Goal: Navigation & Orientation: Understand site structure

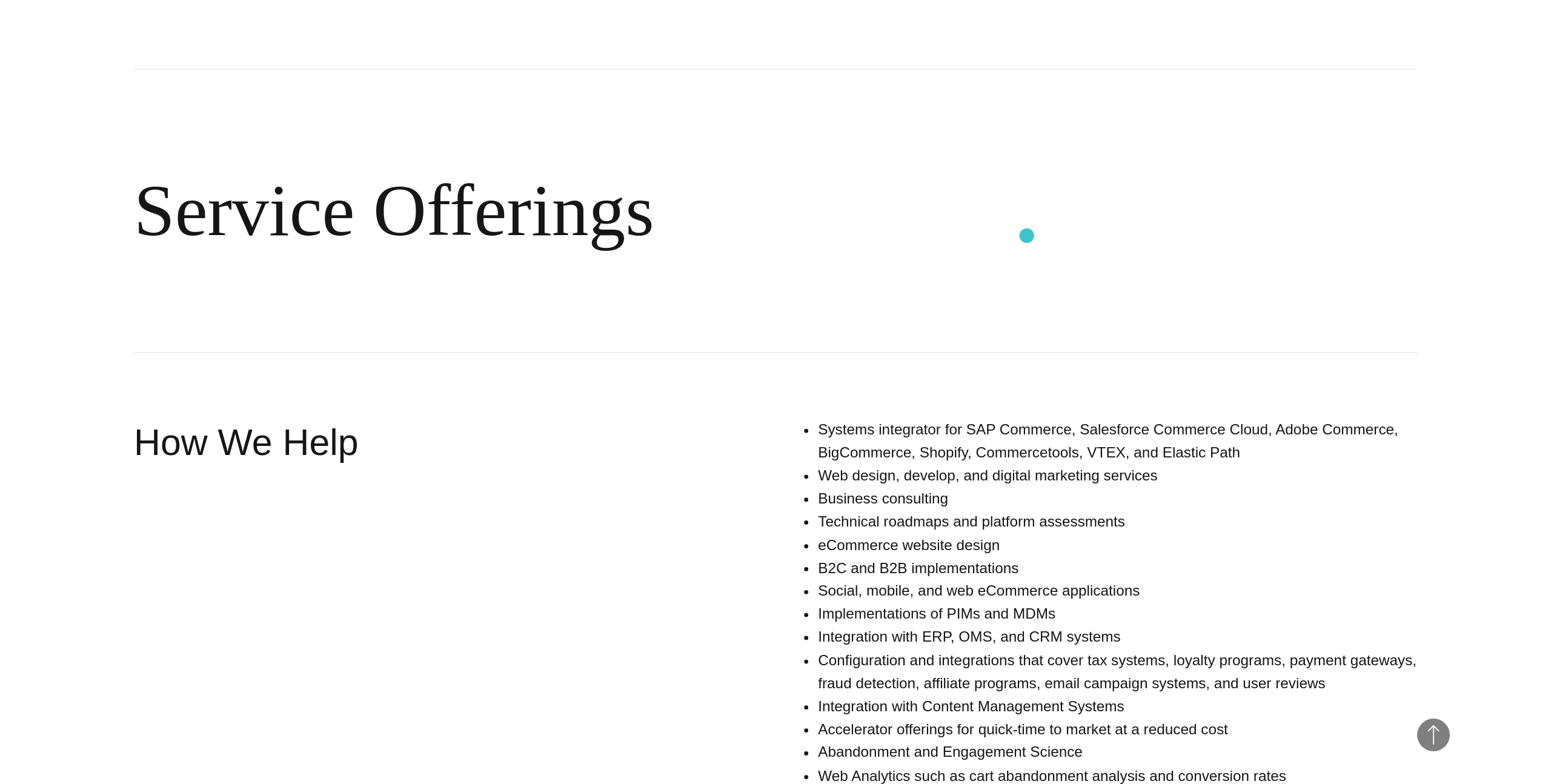
scroll to position [570, 0]
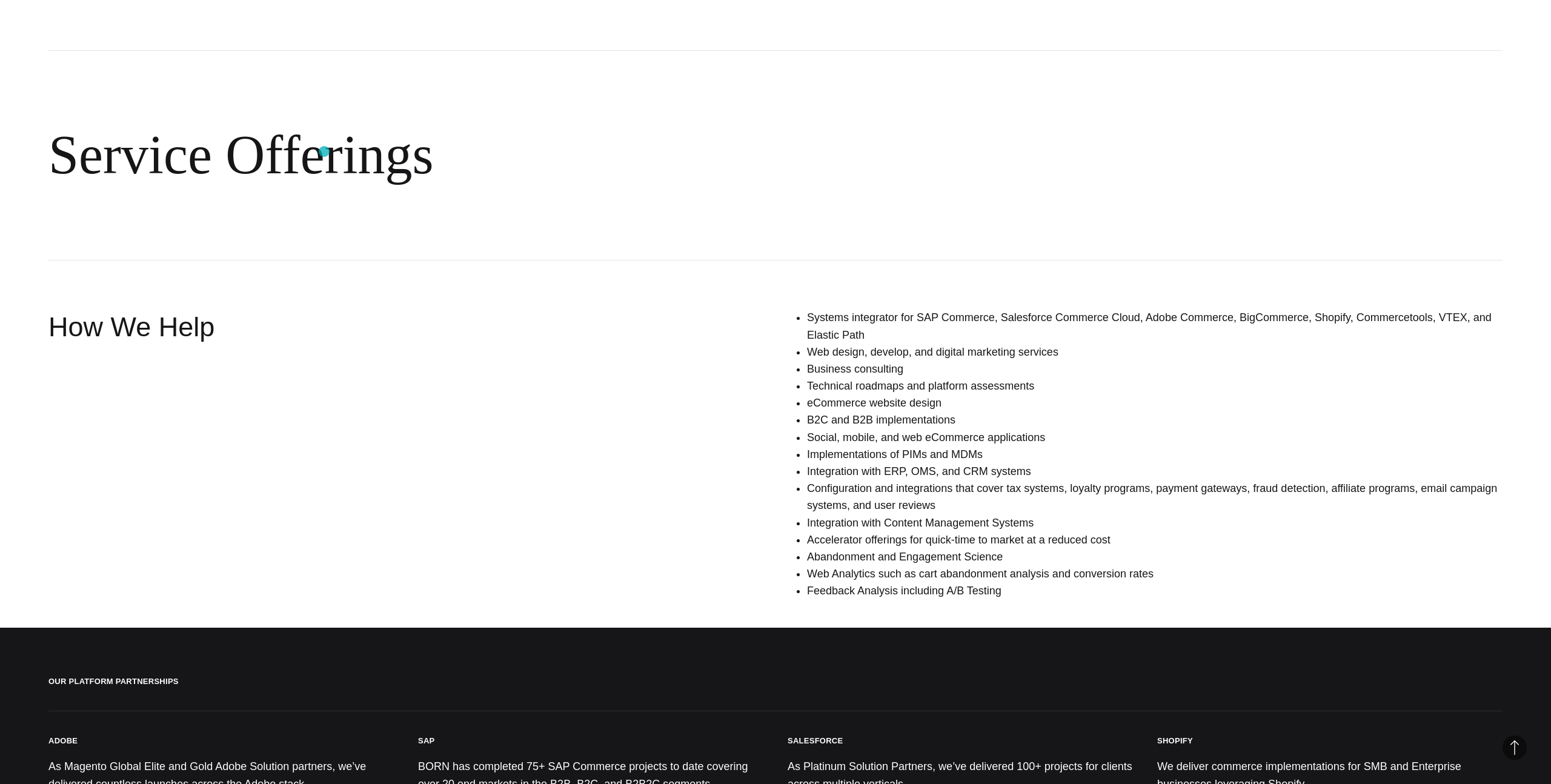
click at [324, 152] on h2 "Service Offerings" at bounding box center [775, 155] width 1454 height 210
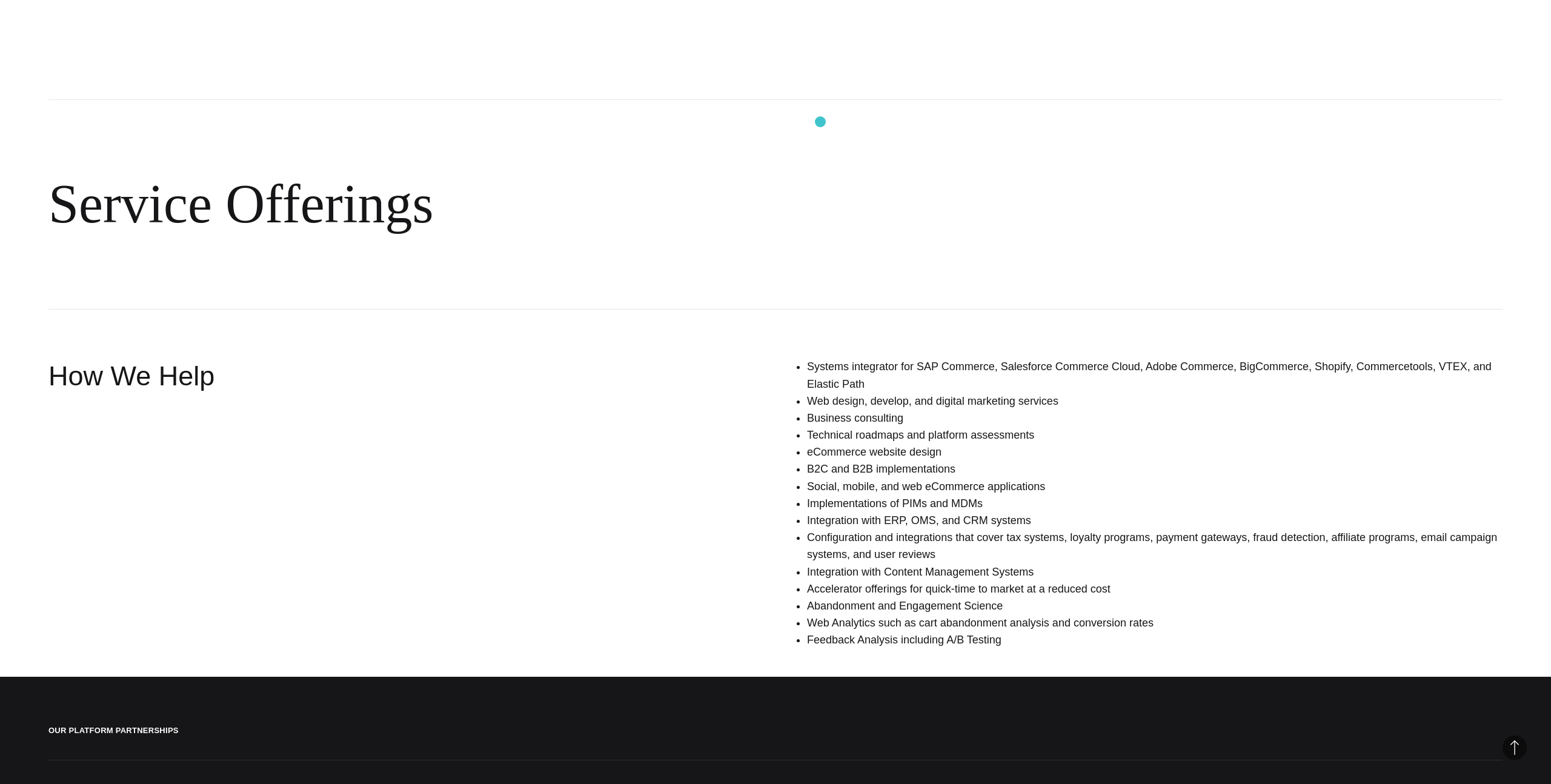
scroll to position [0, 0]
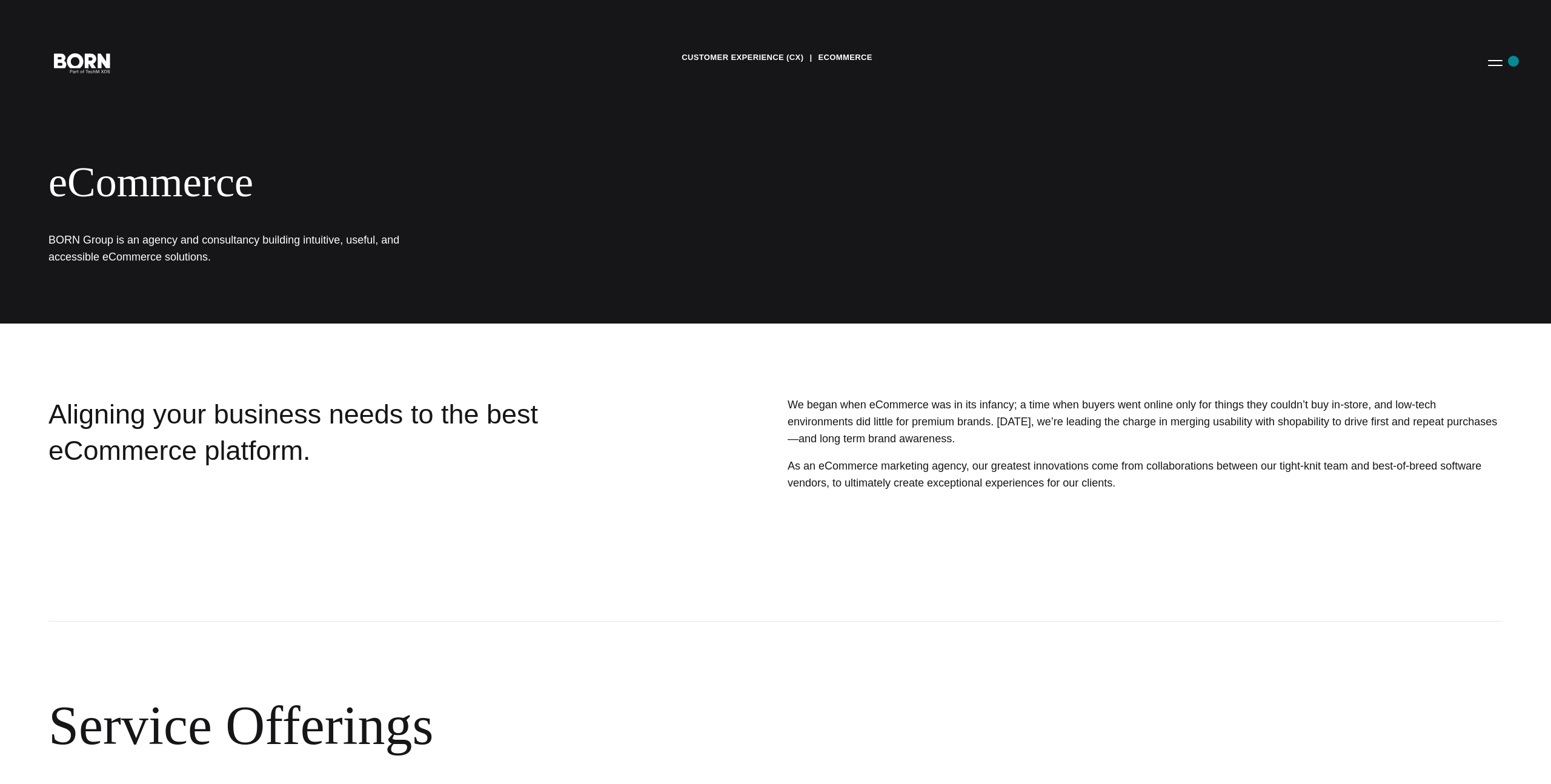
click at [1510, 65] on div "Customer Experience (CX) eCommerce eCommerce BORN Group is an agency and consul…" at bounding box center [776, 162] width 1551 height 323
click at [1502, 68] on button "Primary Menu" at bounding box center [1494, 62] width 29 height 26
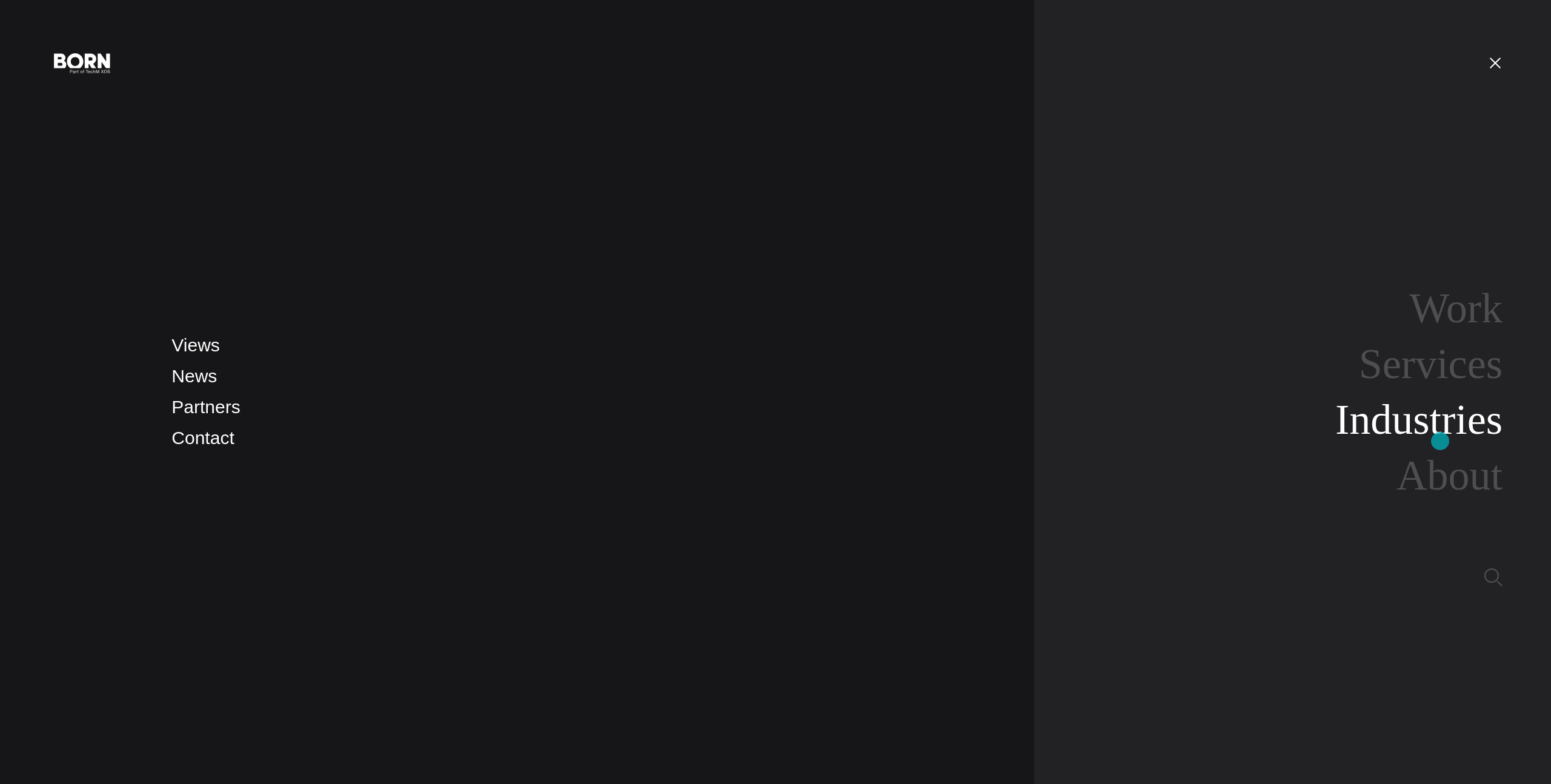
click at [1440, 441] on link "Industries" at bounding box center [1418, 420] width 167 height 47
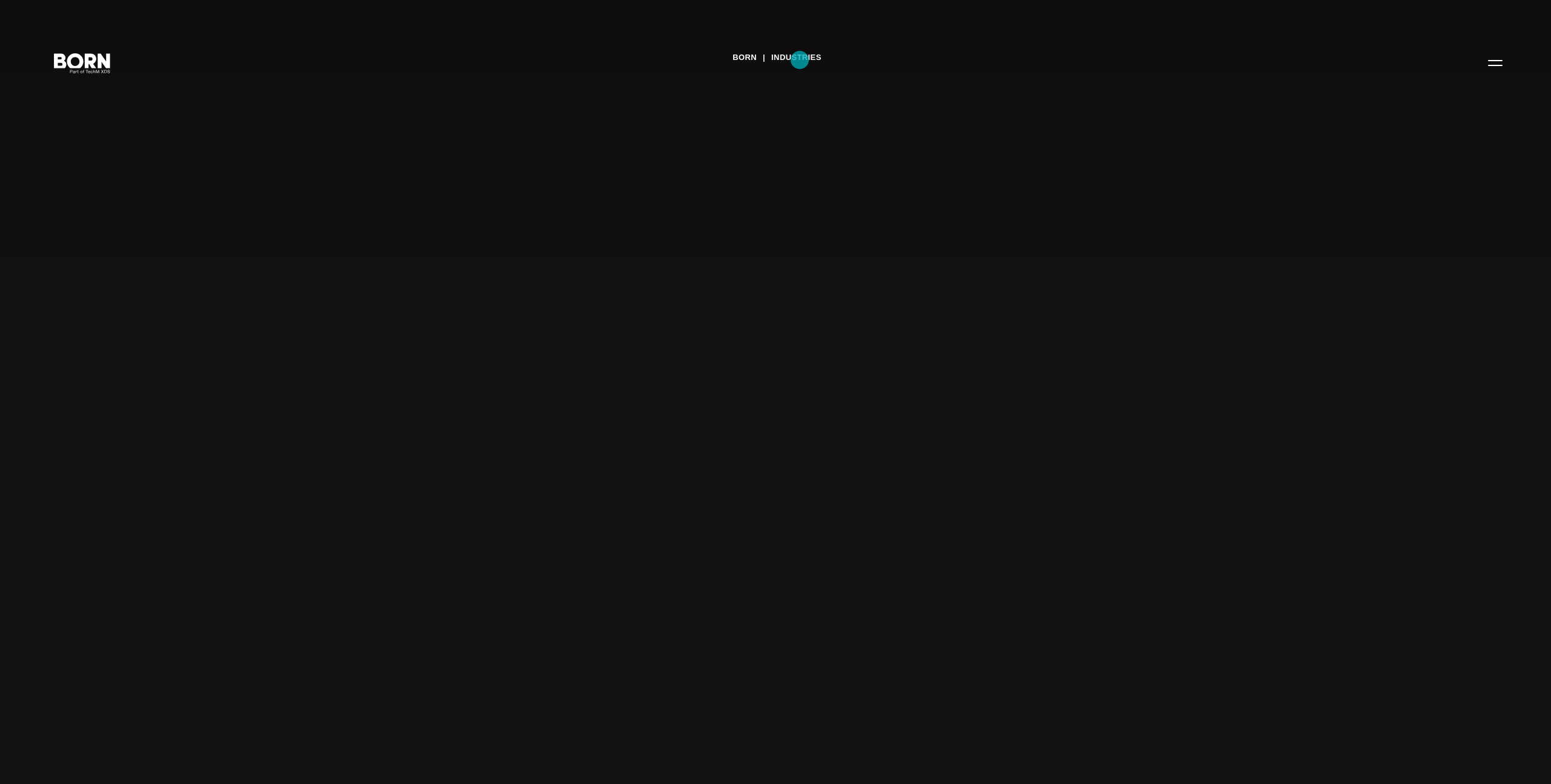
click at [800, 60] on link "Industries" at bounding box center [796, 57] width 51 height 18
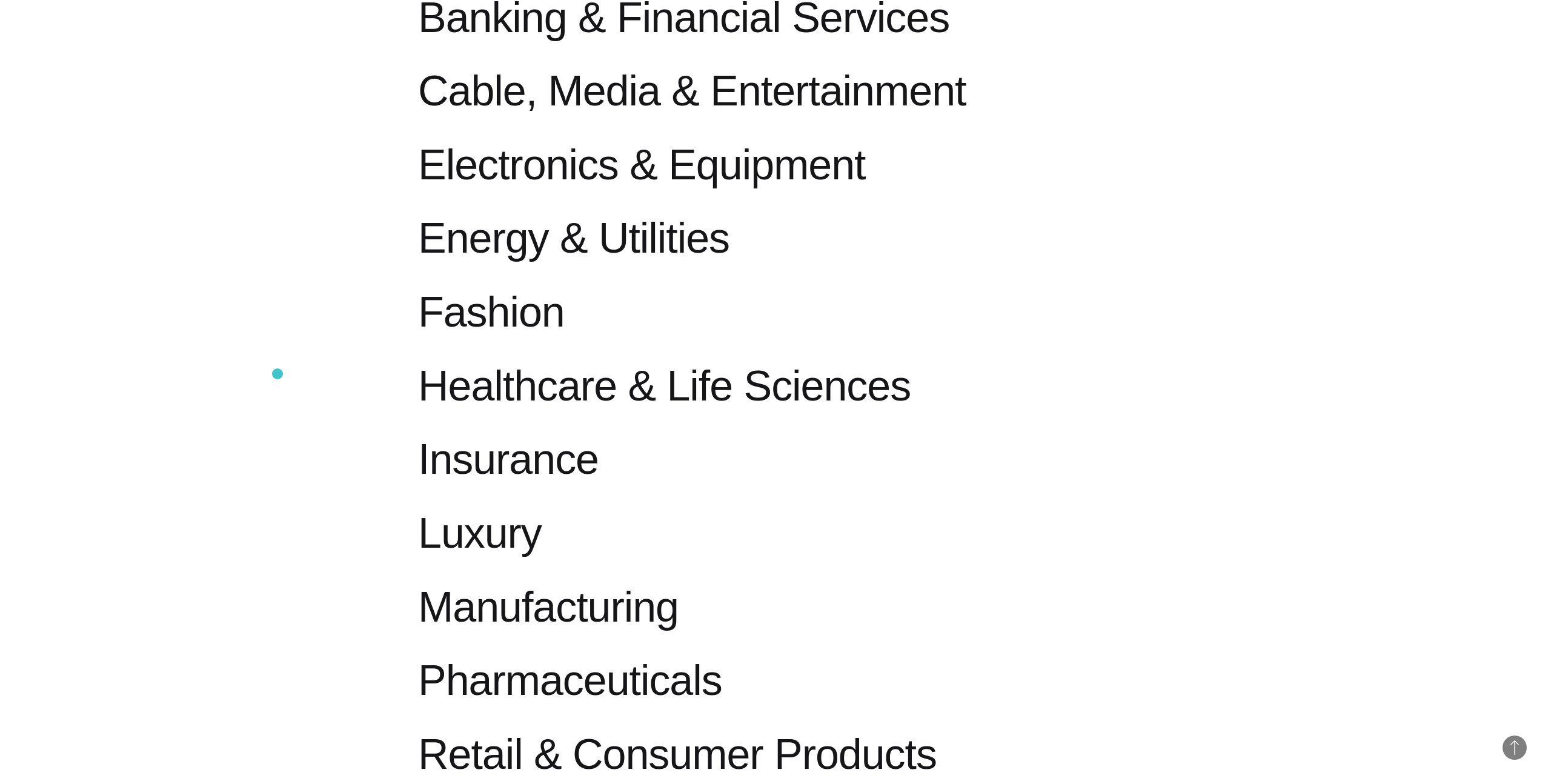
scroll to position [1154, 0]
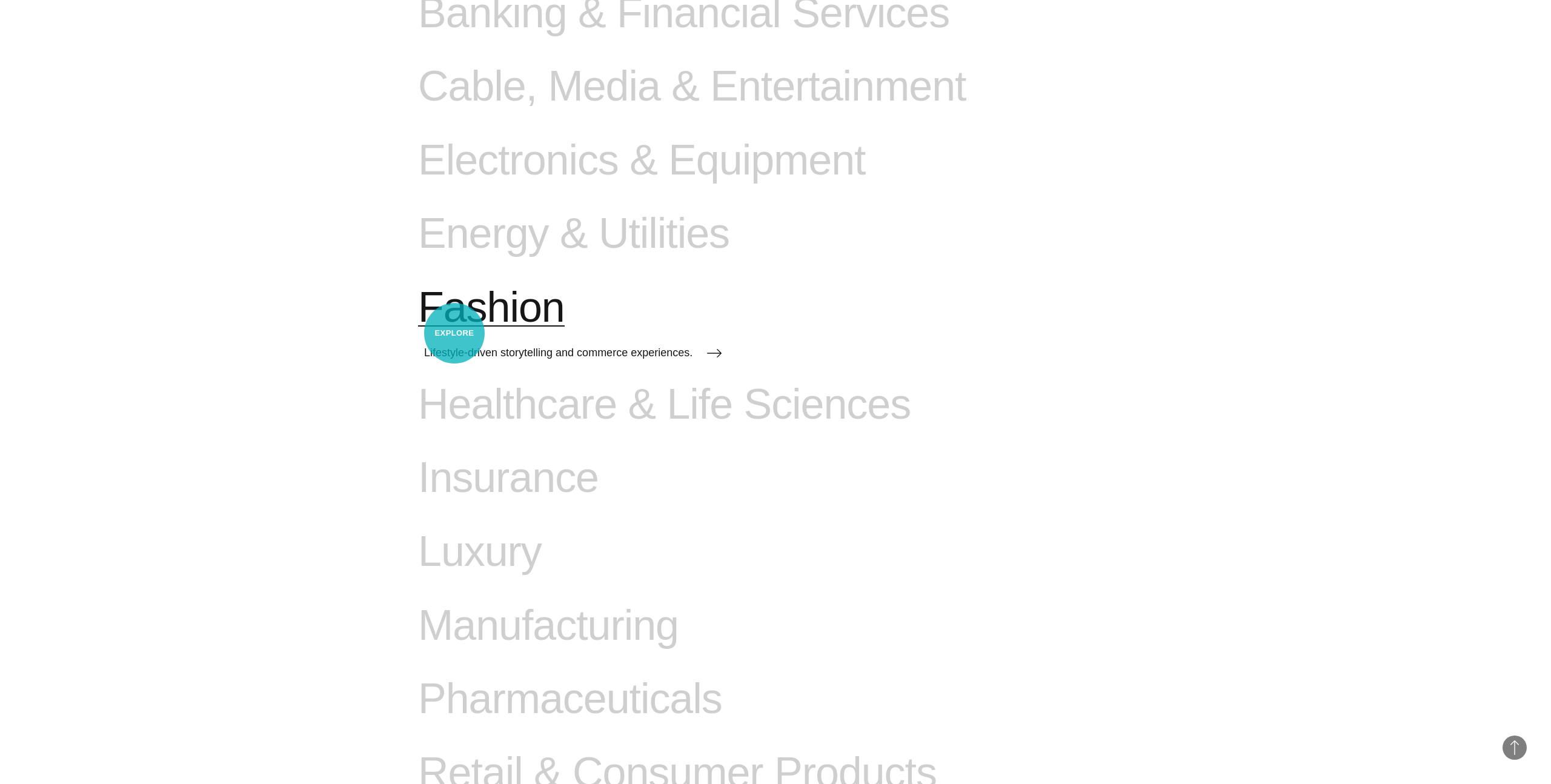
click at [455, 333] on link "Fashion Lifestyle-driven storytelling and commerce experiences." at bounding box center [570, 331] width 304 height 97
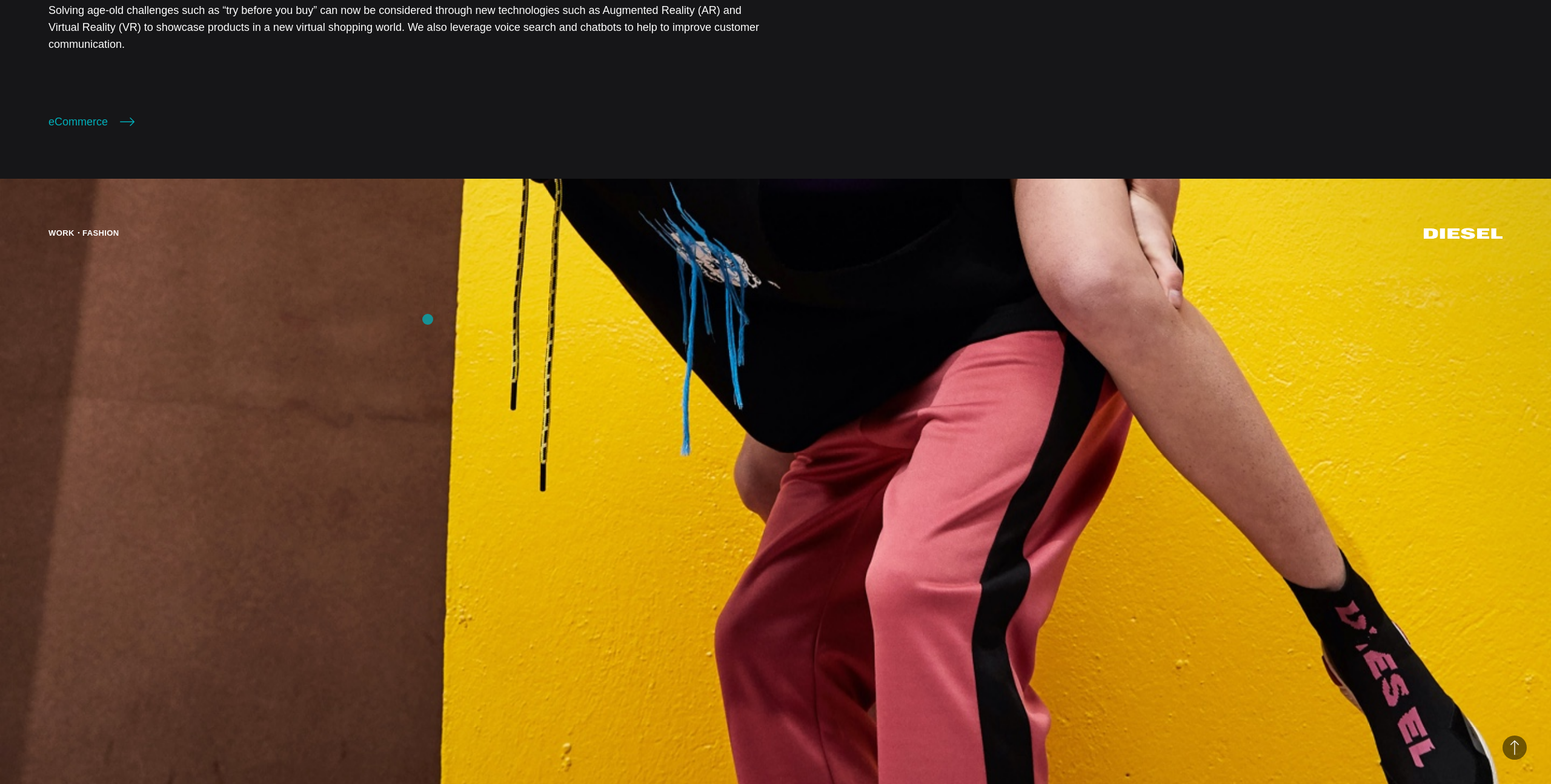
scroll to position [1551, 0]
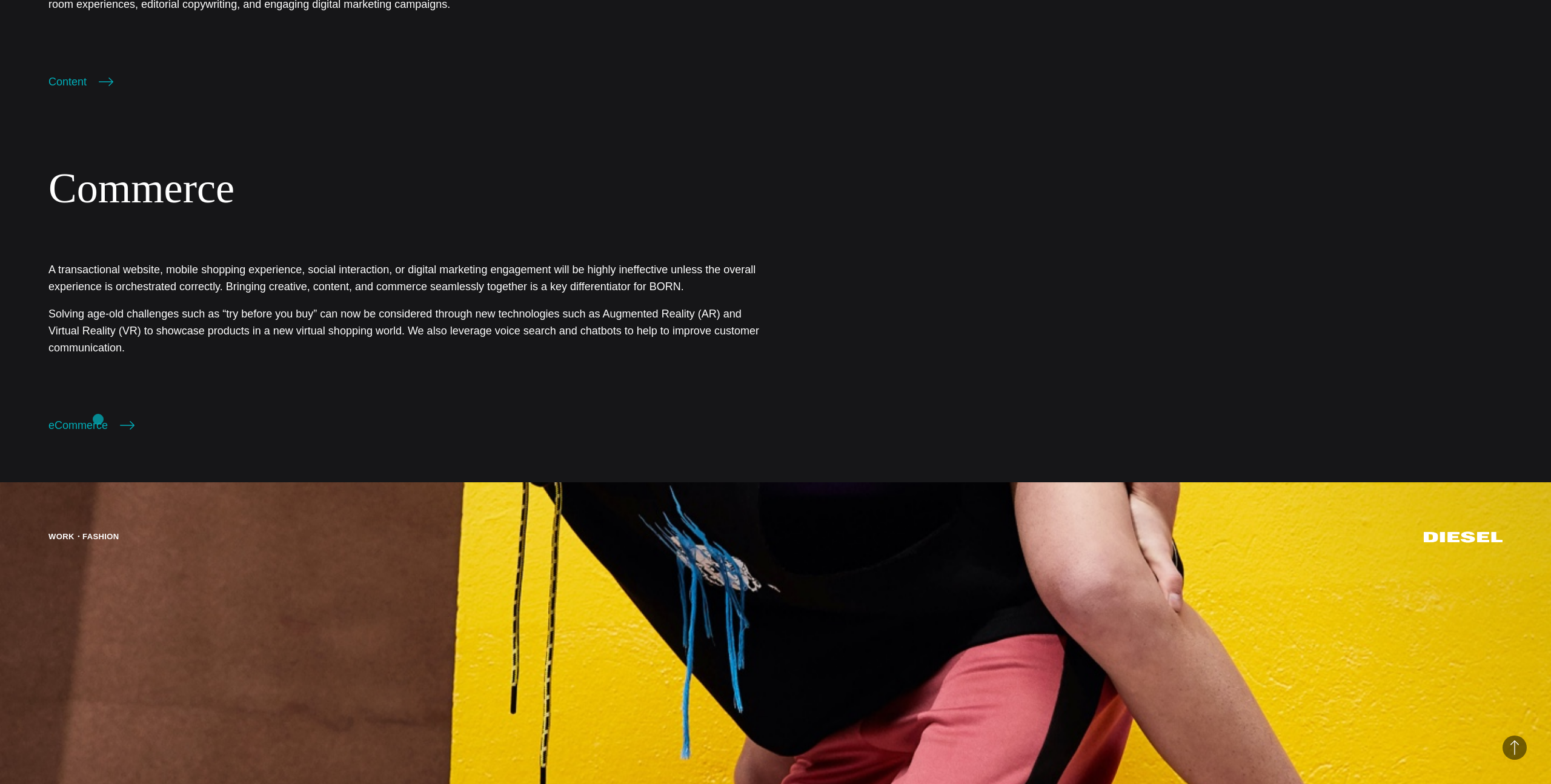
click at [98, 419] on section "Commerce A transactional website, mobile shopping experience, social interactio…" at bounding box center [776, 311] width 1551 height 343
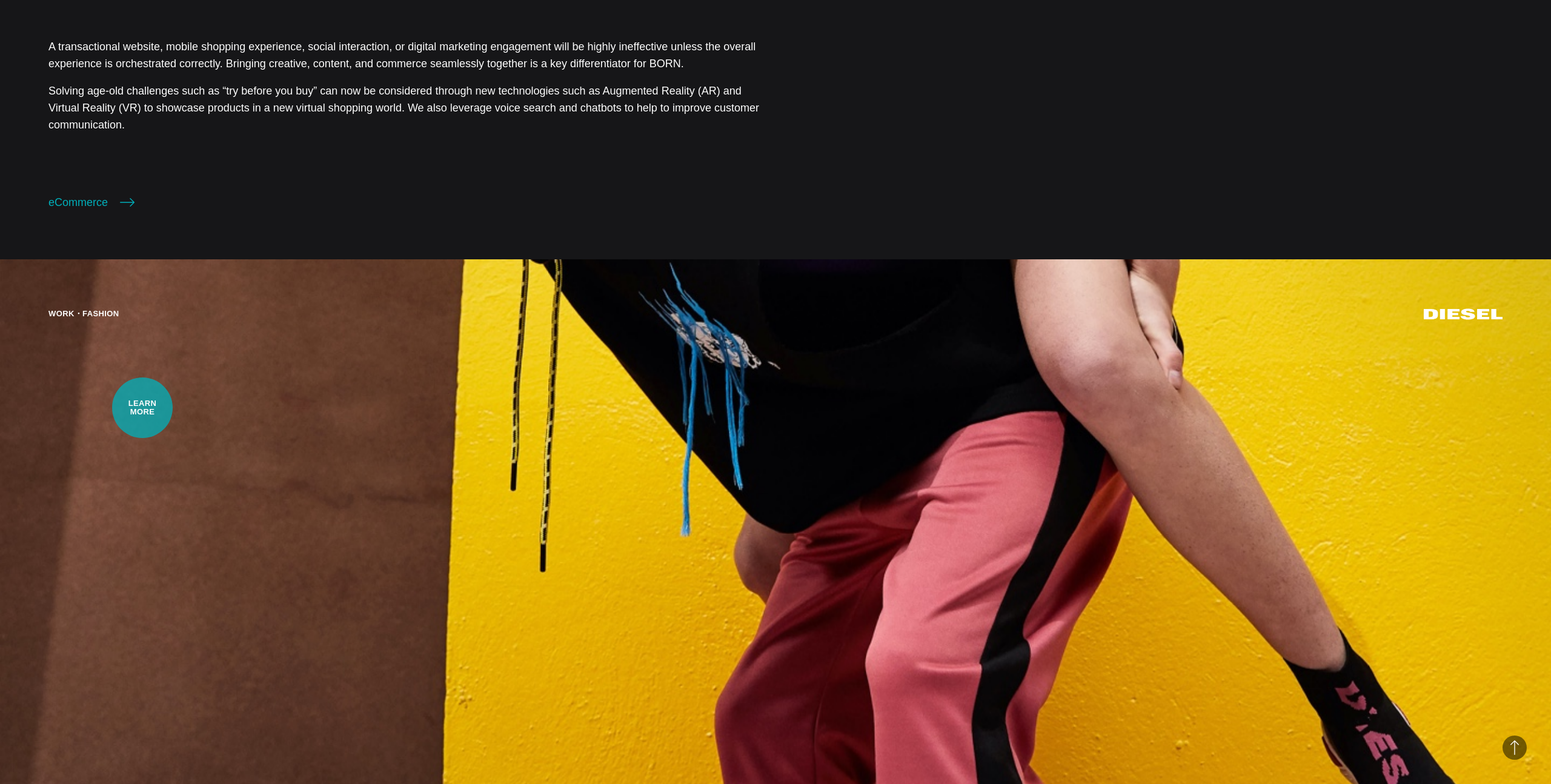
scroll to position [1769, 0]
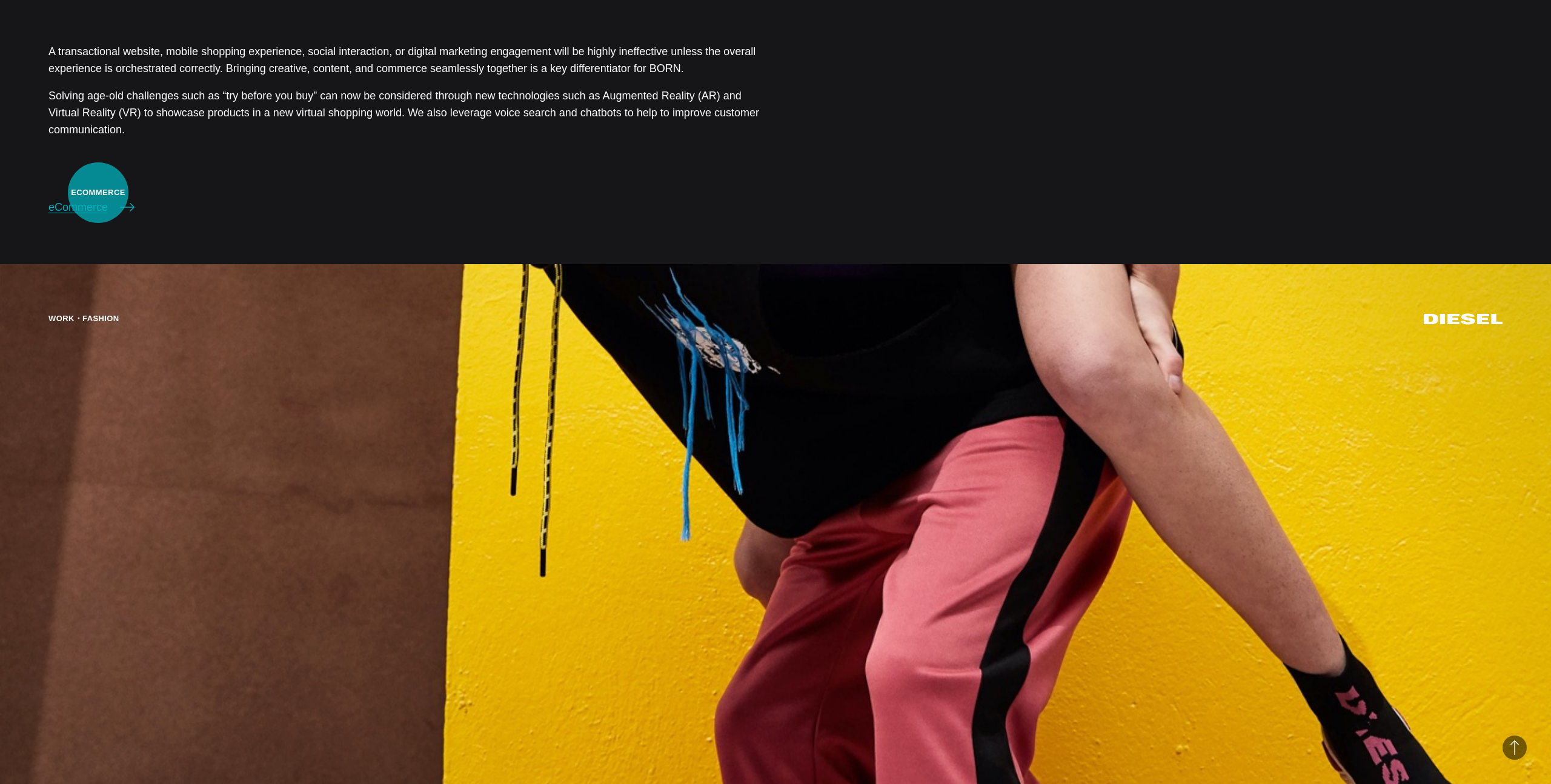
click at [98, 199] on link "eCommerce" at bounding box center [91, 207] width 86 height 17
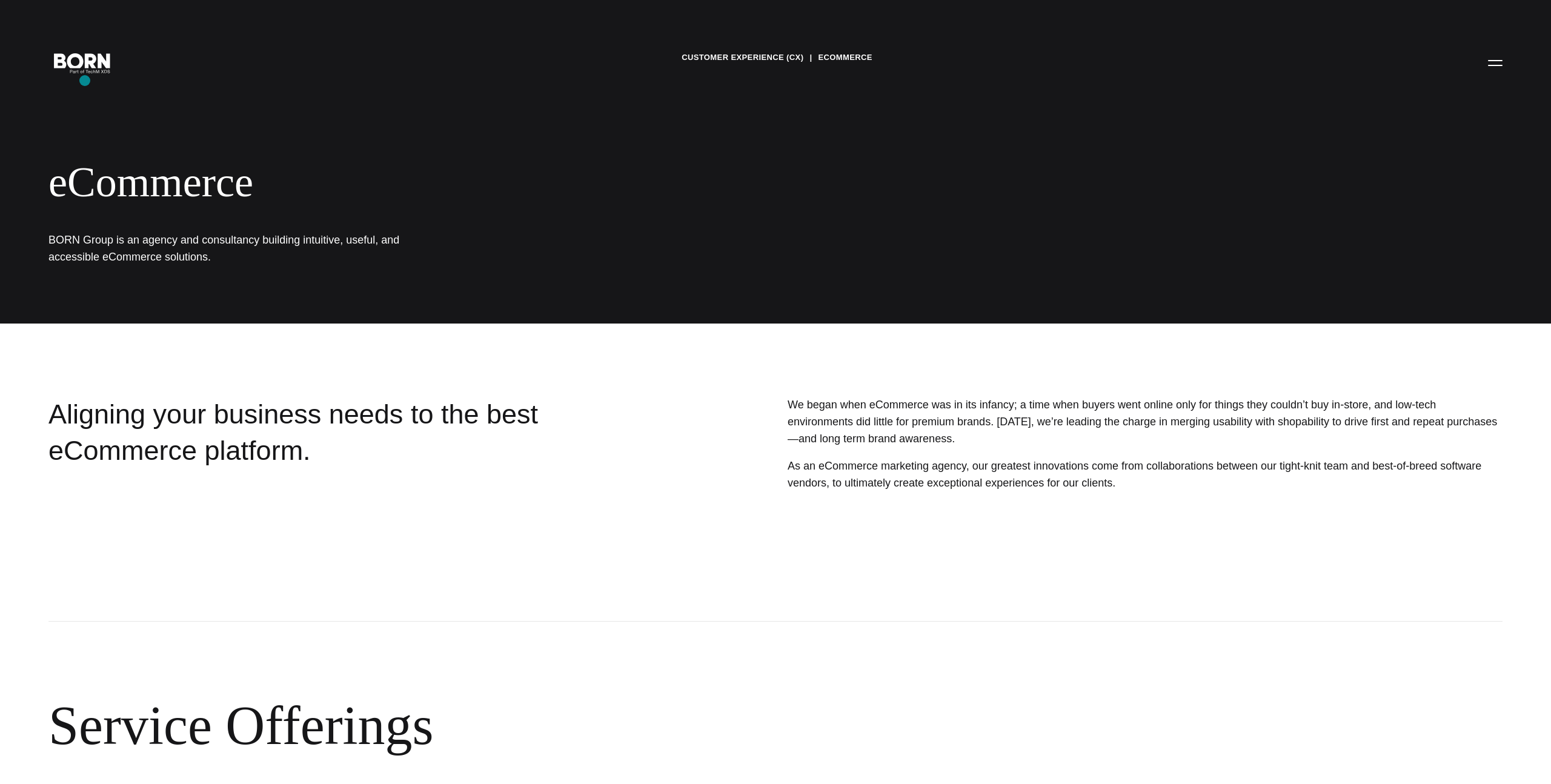
click at [85, 80] on div "Customer Experience (CX) eCommerce eCommerce BORN Group is an agency and consul…" at bounding box center [776, 162] width 1551 height 323
click at [86, 65] on icon ".st0{display:none;} .st1{display:inline;} .st2{font-family:'HelveticaNeue-Mediu…" at bounding box center [82, 62] width 78 height 32
